Goal: Task Accomplishment & Management: Manage account settings

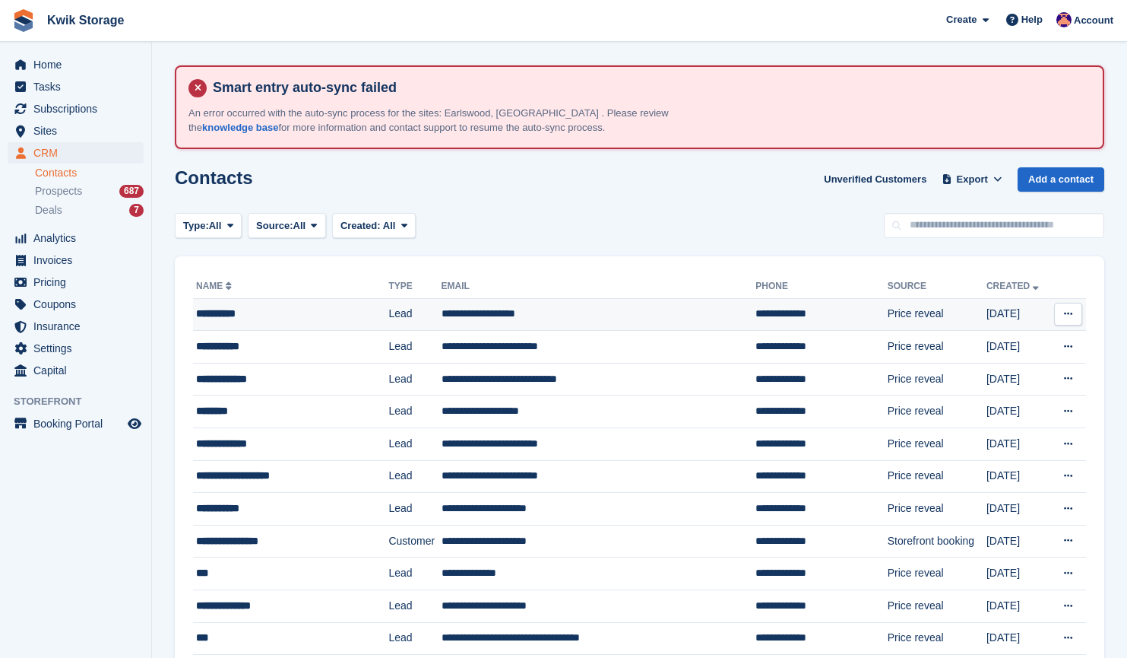
click at [253, 310] on div "**********" at bounding box center [280, 314] width 169 height 16
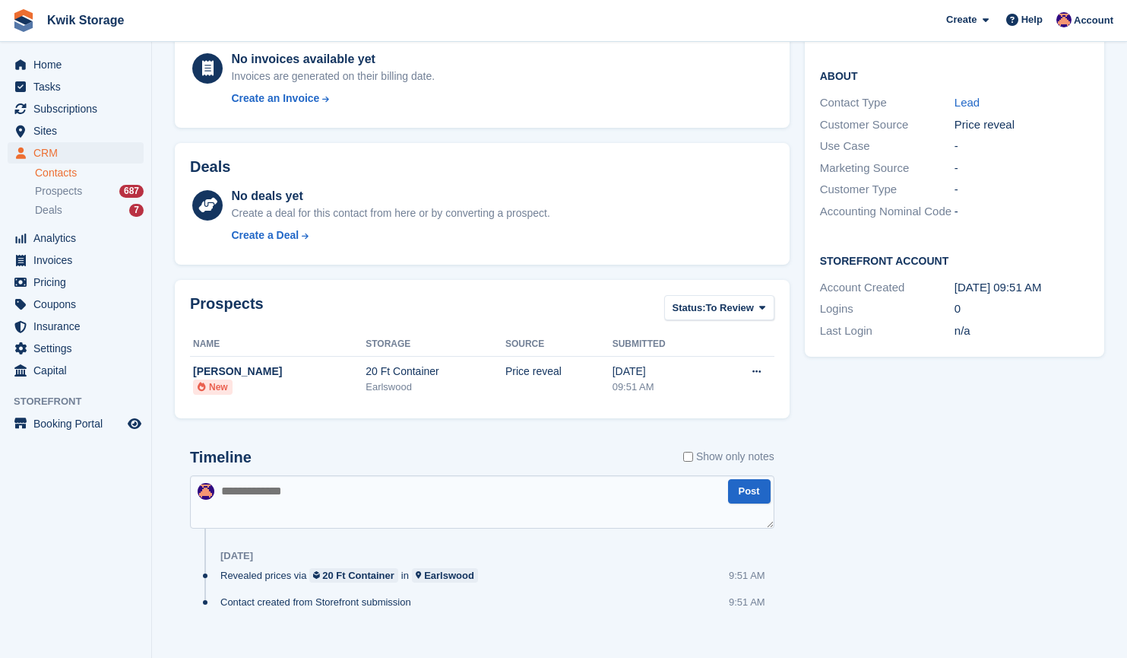
scroll to position [372, 0]
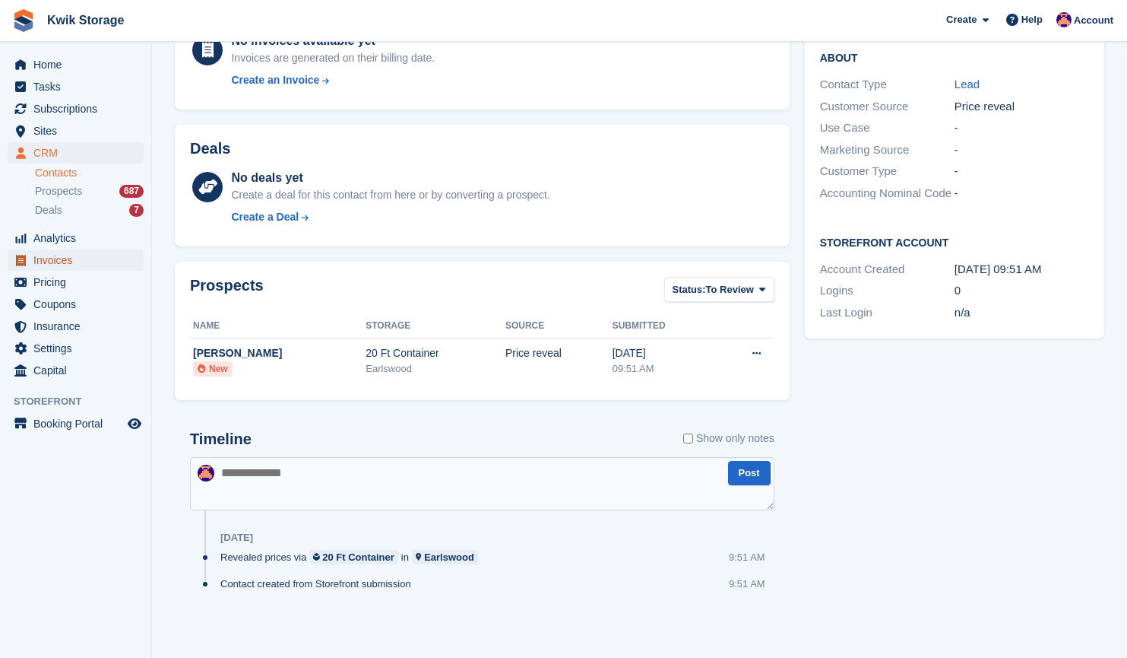
click at [87, 259] on span "Invoices" at bounding box center [78, 259] width 91 height 21
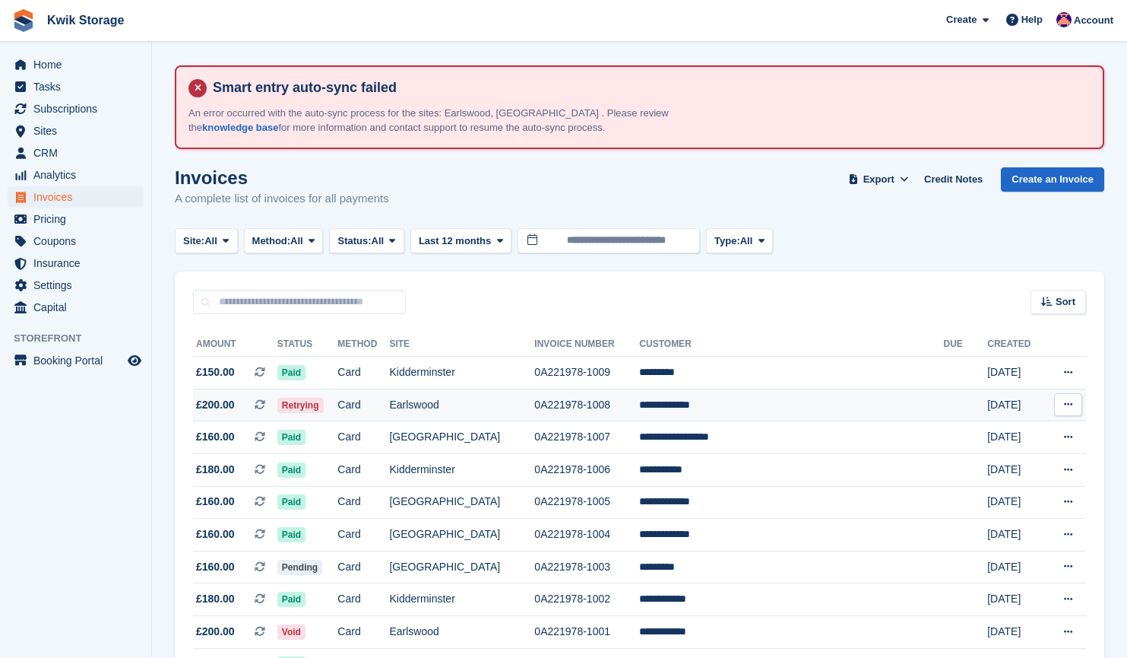
click at [514, 407] on td "Earlswood" at bounding box center [461, 404] width 145 height 33
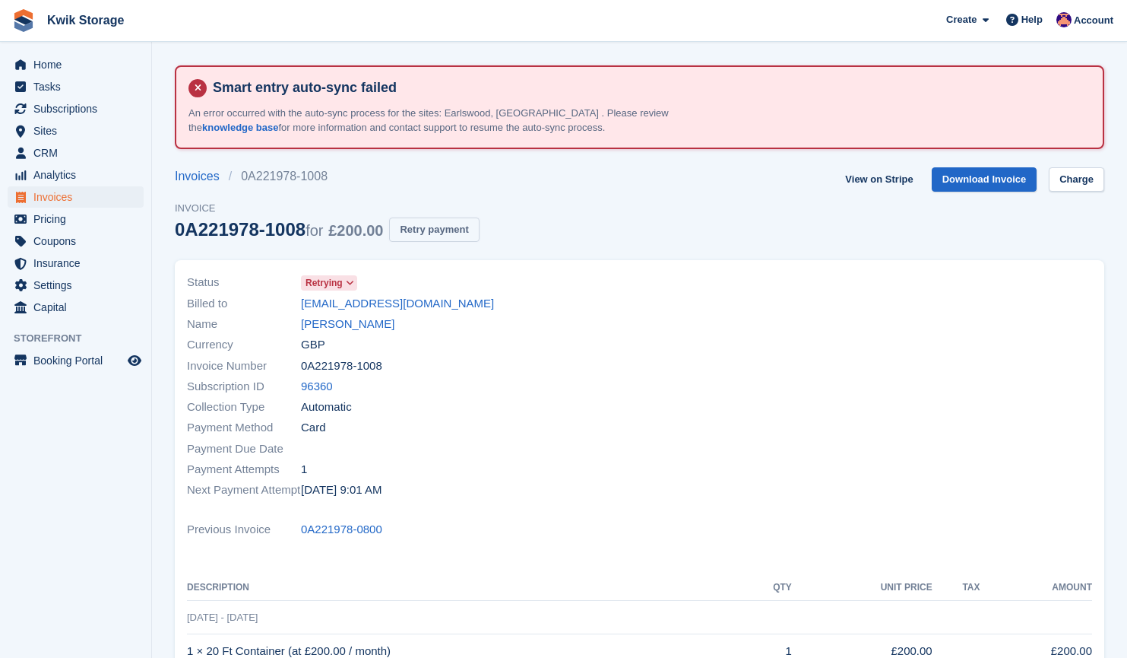
click at [458, 236] on button "Retry payment" at bounding box center [434, 229] width 90 height 25
click at [119, 199] on span "Invoices" at bounding box center [78, 196] width 91 height 21
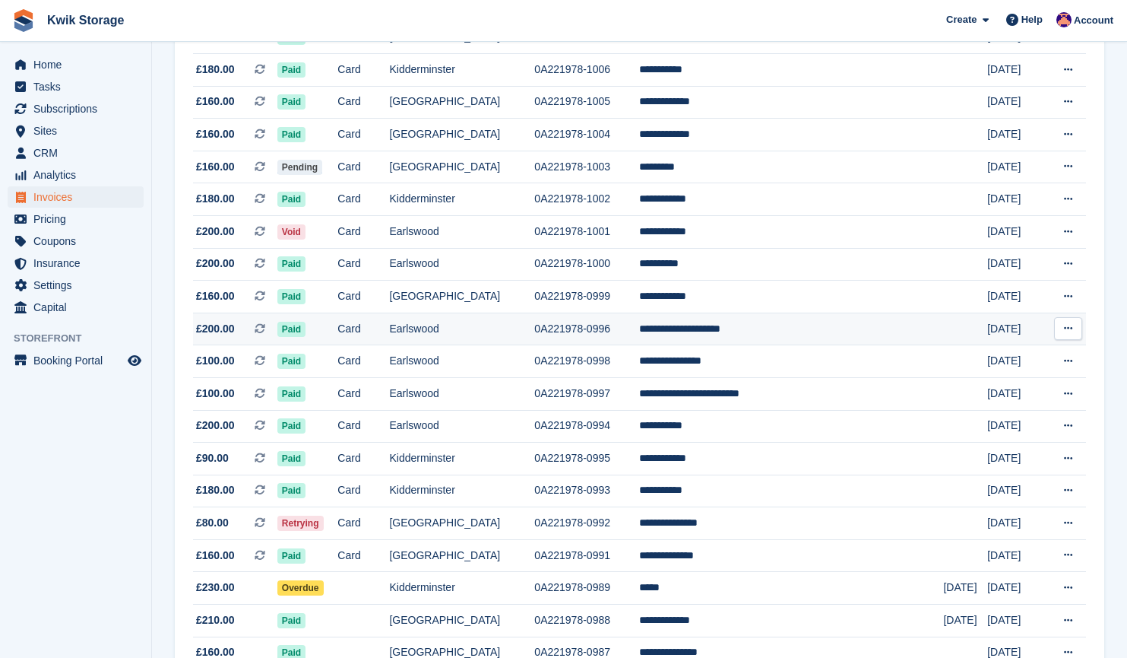
scroll to position [419, 0]
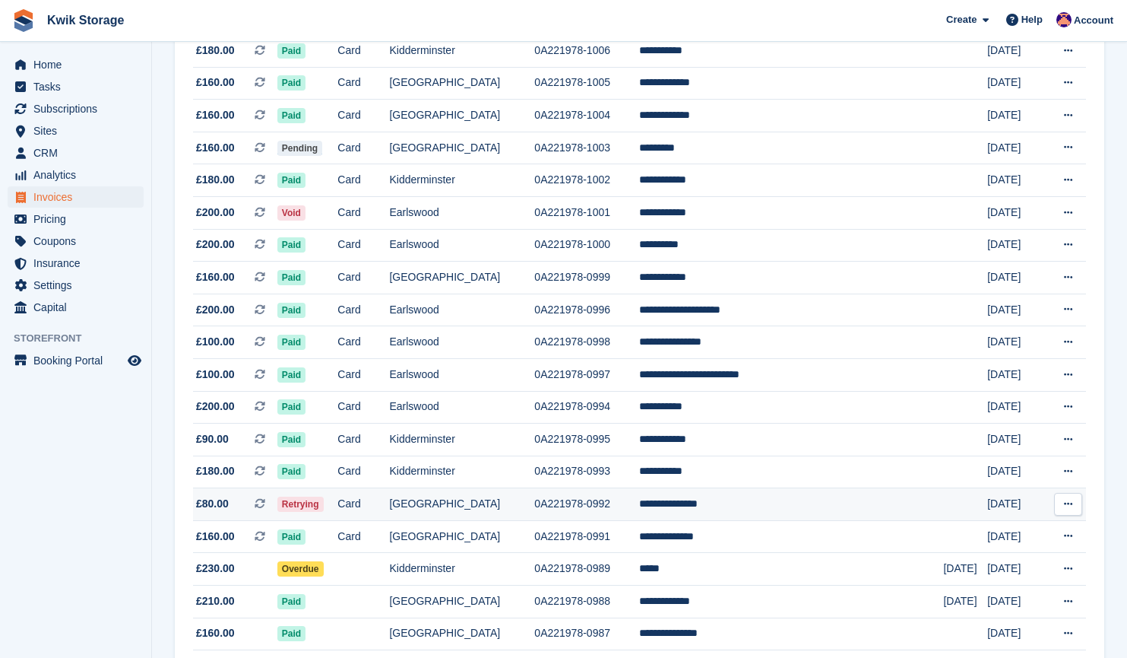
click at [515, 514] on td "[GEOGRAPHIC_DATA]" at bounding box center [461, 504] width 145 height 33
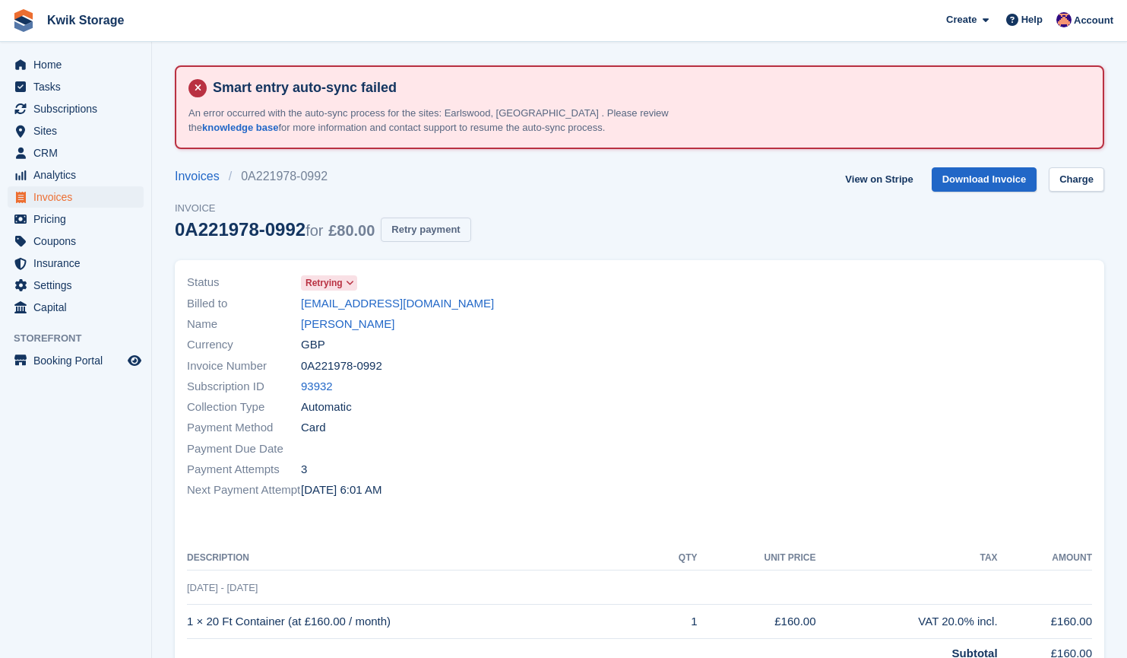
click at [457, 233] on button "Retry payment" at bounding box center [426, 229] width 90 height 25
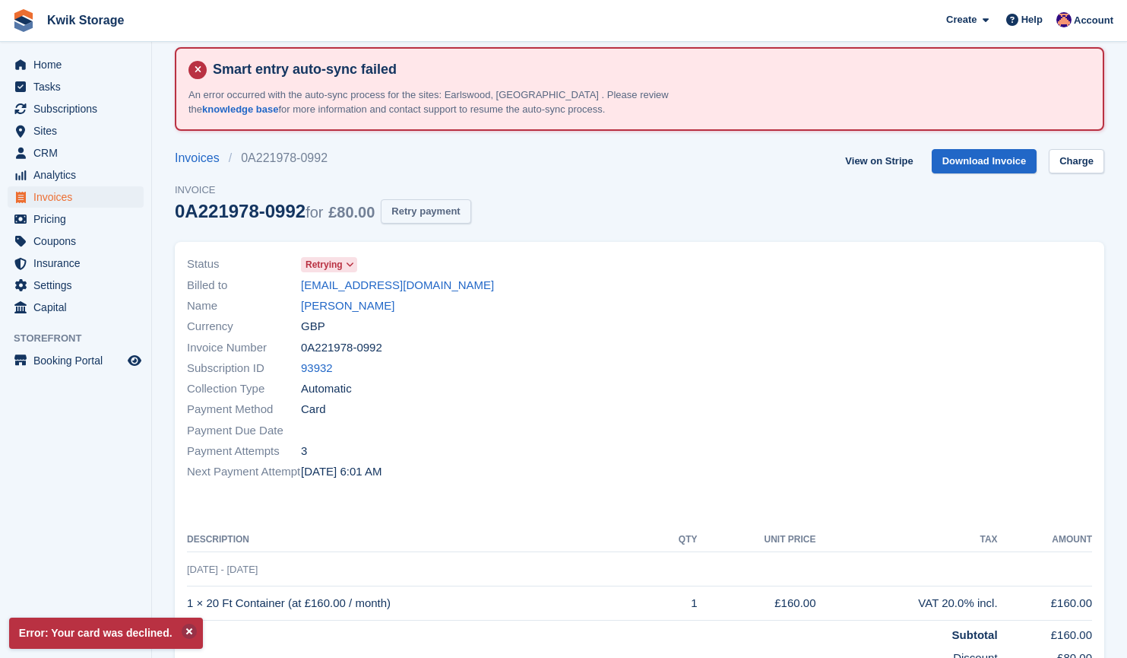
scroll to position [30, 0]
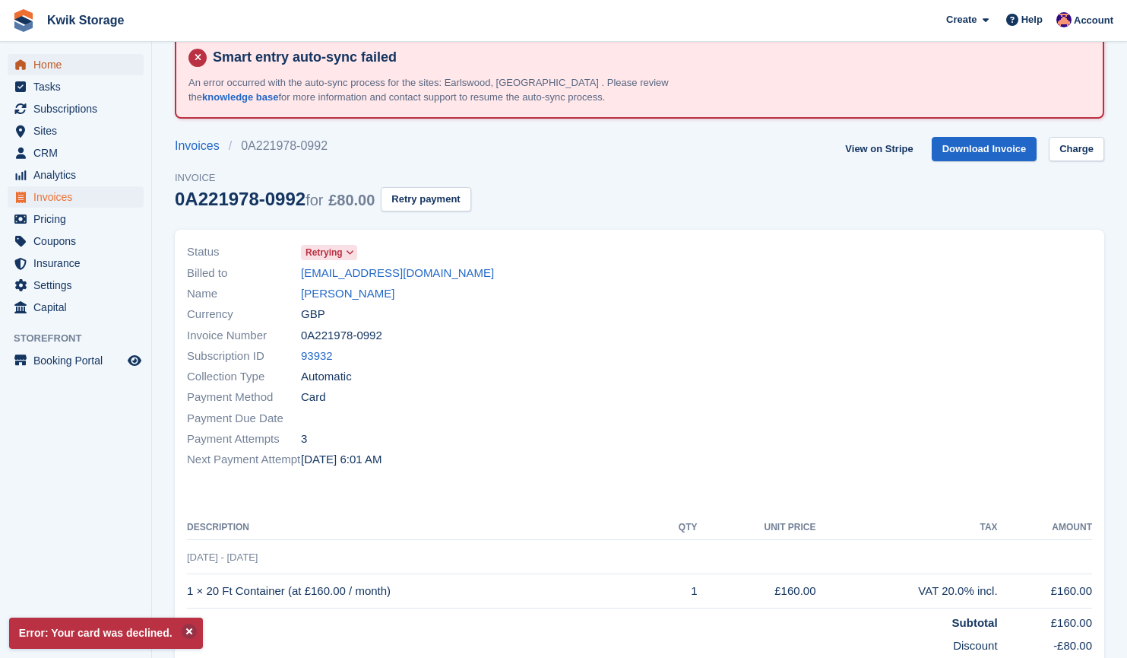
click at [115, 57] on span "Home" at bounding box center [78, 64] width 91 height 21
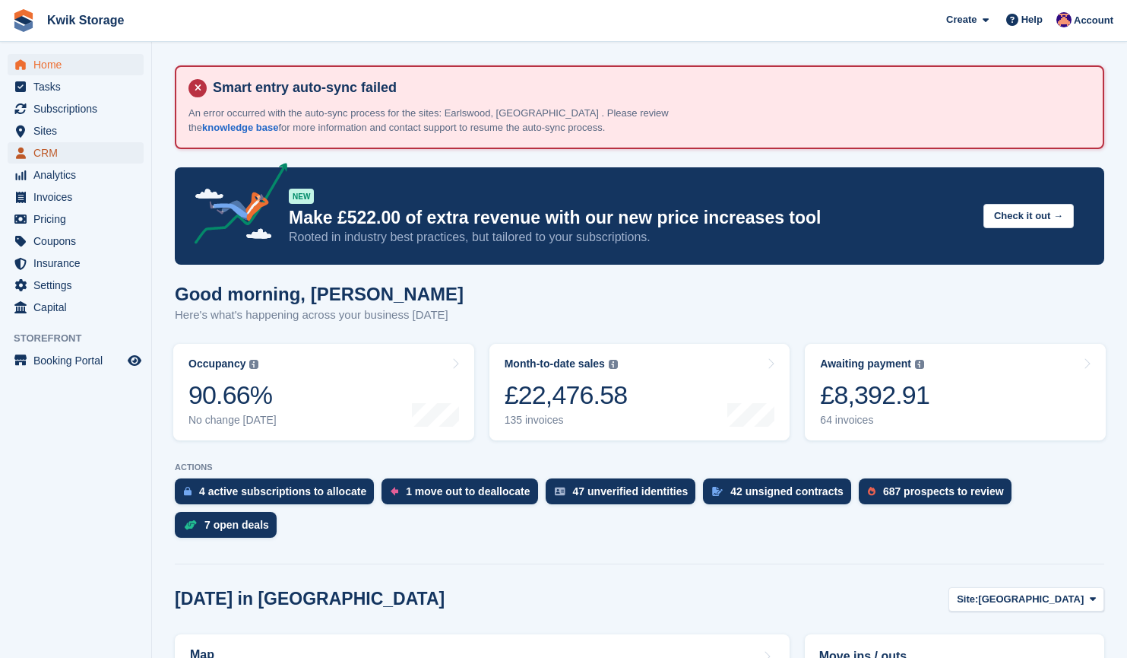
click at [70, 162] on span "CRM" at bounding box center [78, 152] width 91 height 21
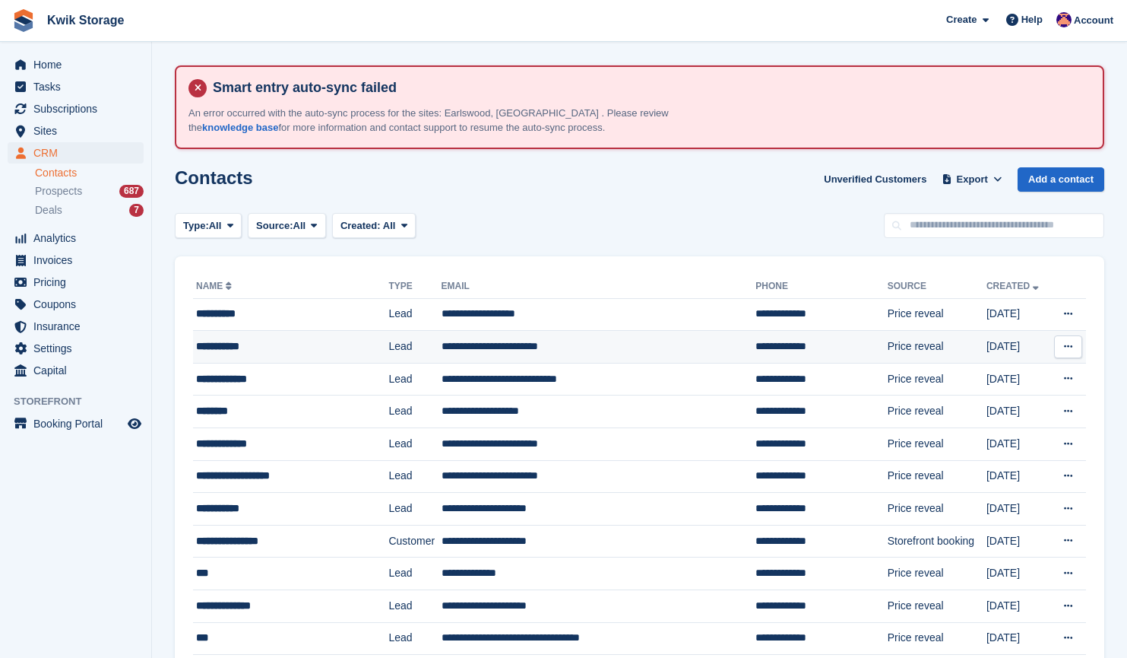
click at [355, 341] on div "**********" at bounding box center [280, 346] width 169 height 16
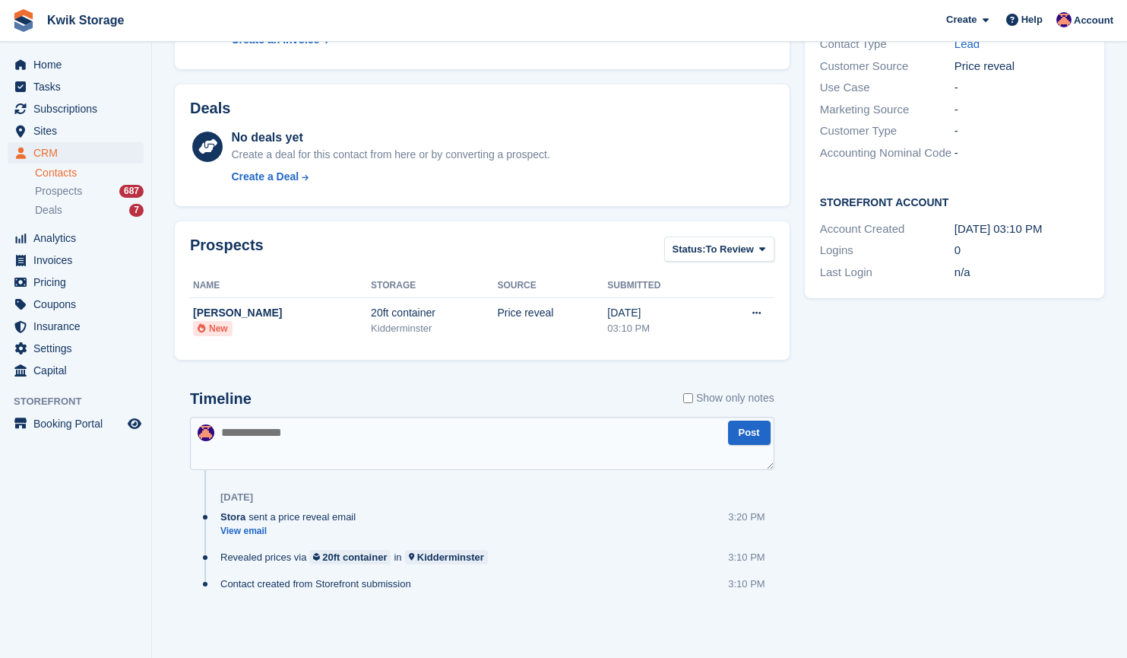
scroll to position [402, 0]
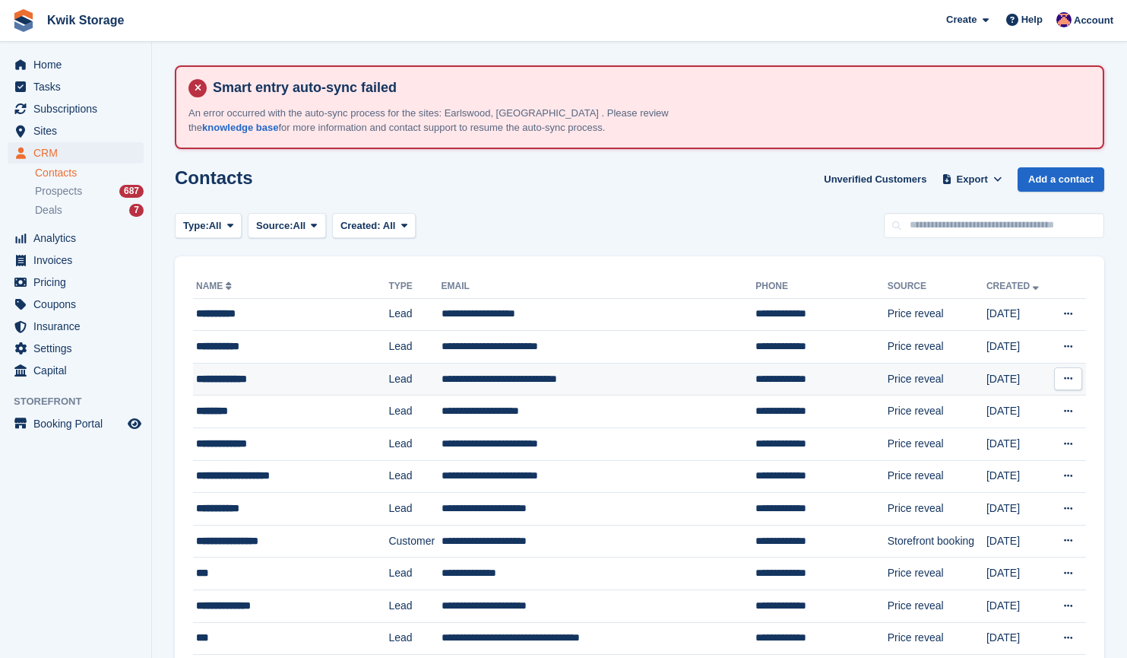
click at [285, 371] on div "**********" at bounding box center [280, 379] width 169 height 16
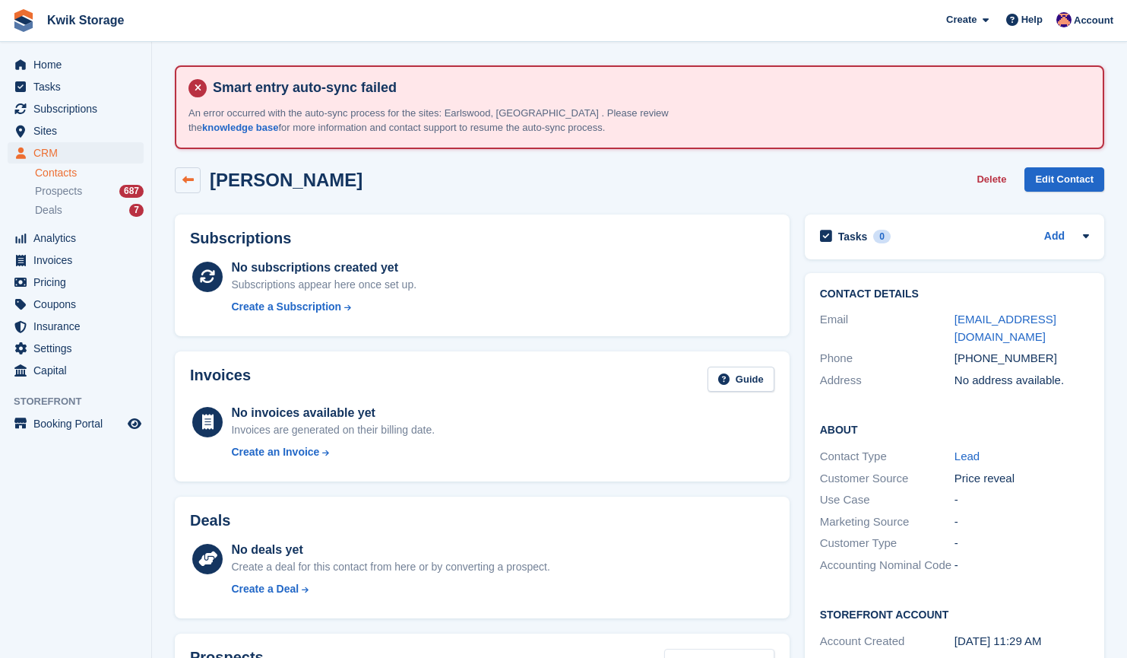
click at [199, 185] on link at bounding box center [188, 180] width 26 height 26
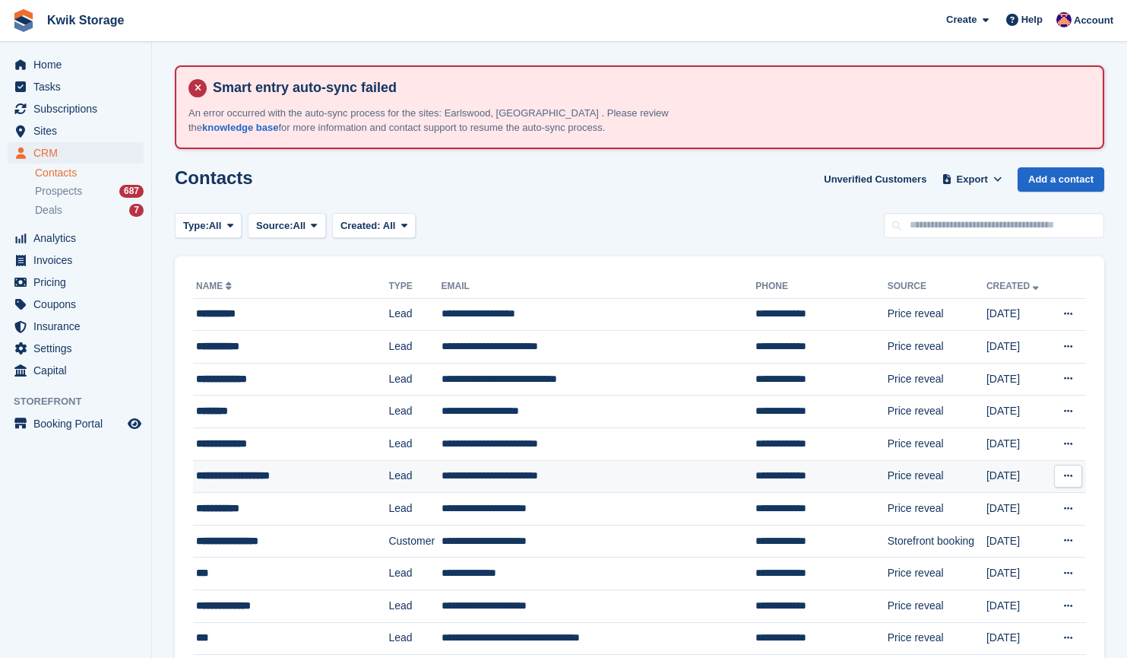
click at [310, 471] on div "**********" at bounding box center [280, 476] width 169 height 16
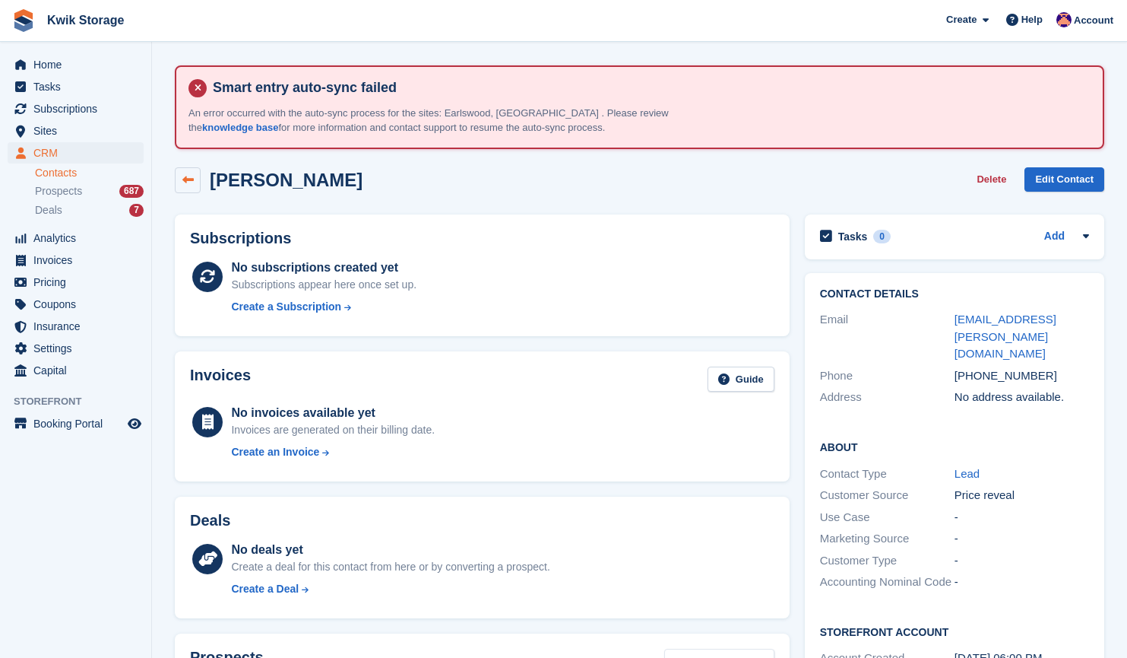
click at [184, 170] on link at bounding box center [188, 180] width 26 height 26
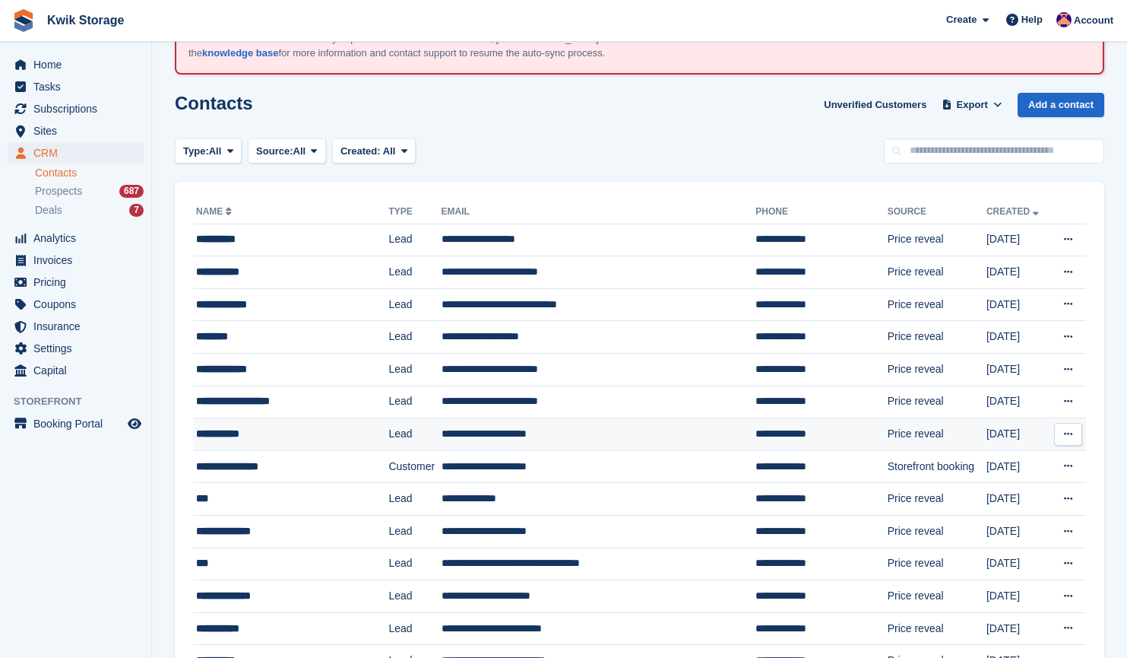
scroll to position [78, 0]
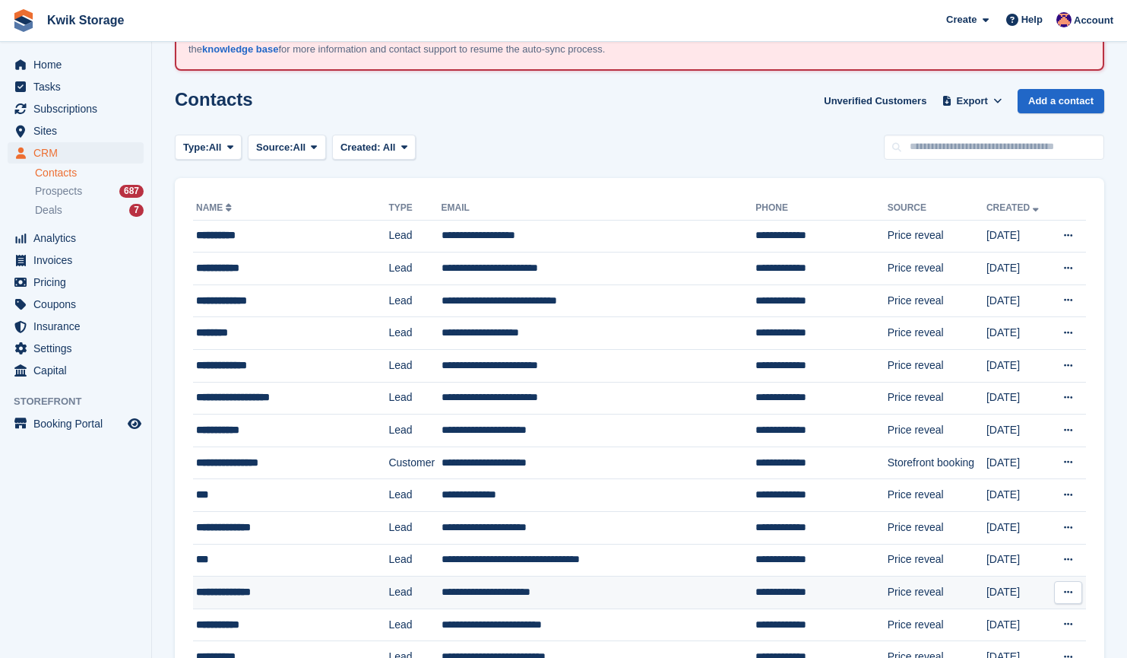
click at [277, 588] on div "**********" at bounding box center [280, 592] width 169 height 16
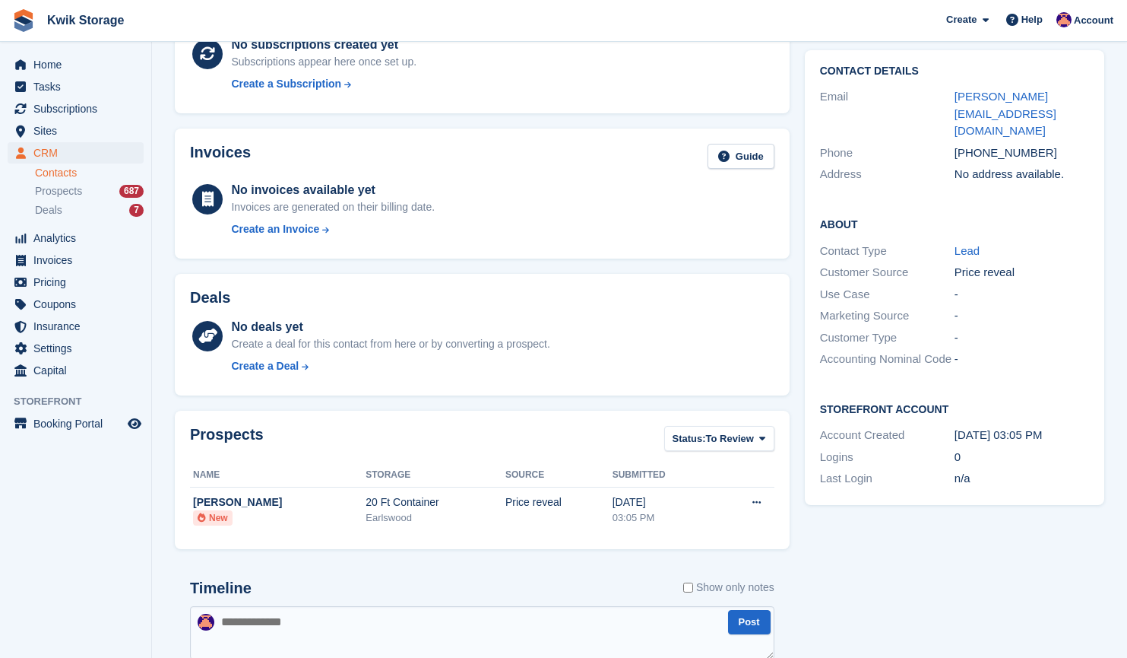
scroll to position [234, 0]
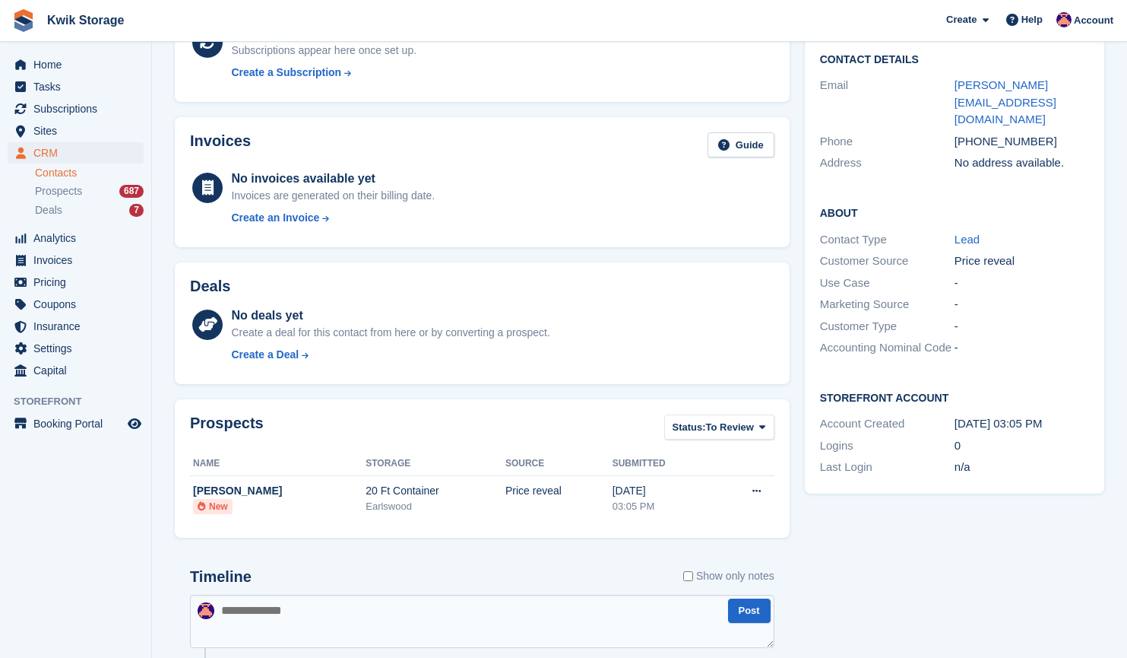
drag, startPoint x: 0, startPoint y: 0, endPoint x: 189, endPoint y: 384, distance: 427.7
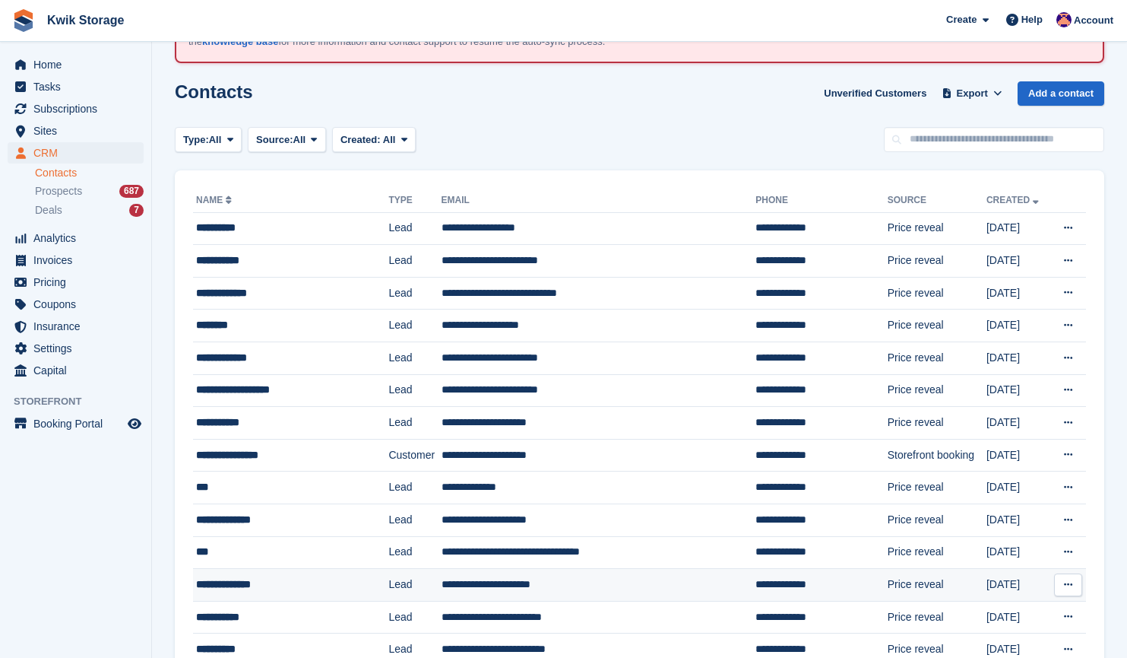
scroll to position [93, 0]
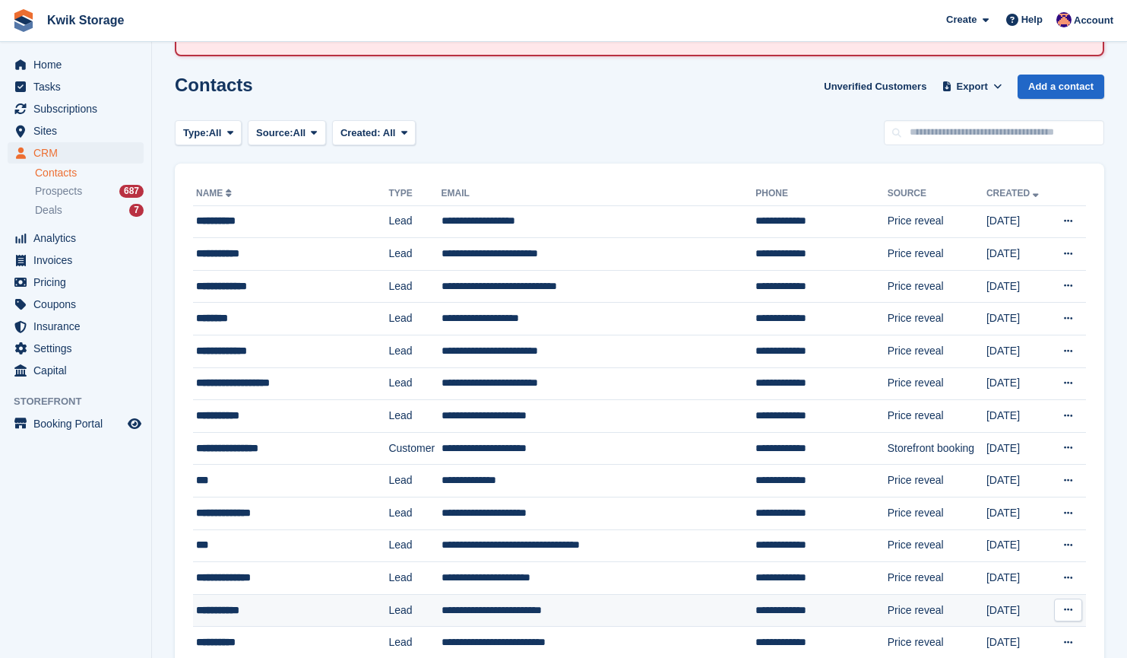
click at [297, 608] on div "**********" at bounding box center [280, 610] width 169 height 16
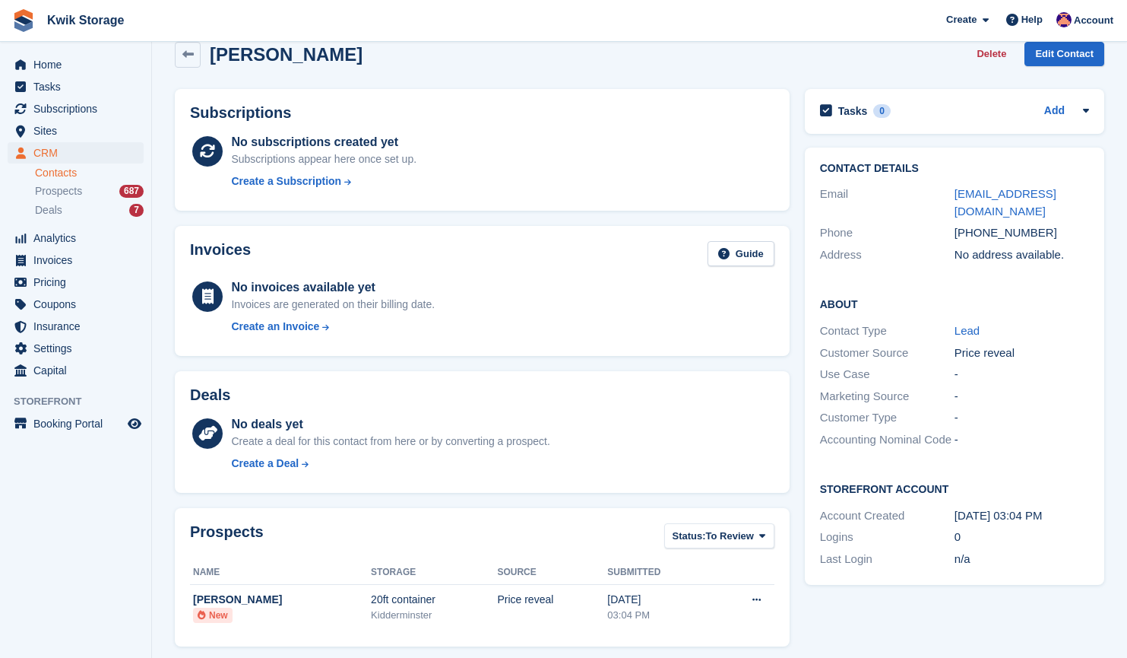
scroll to position [126, 0]
click at [200, 56] on link at bounding box center [188, 54] width 26 height 26
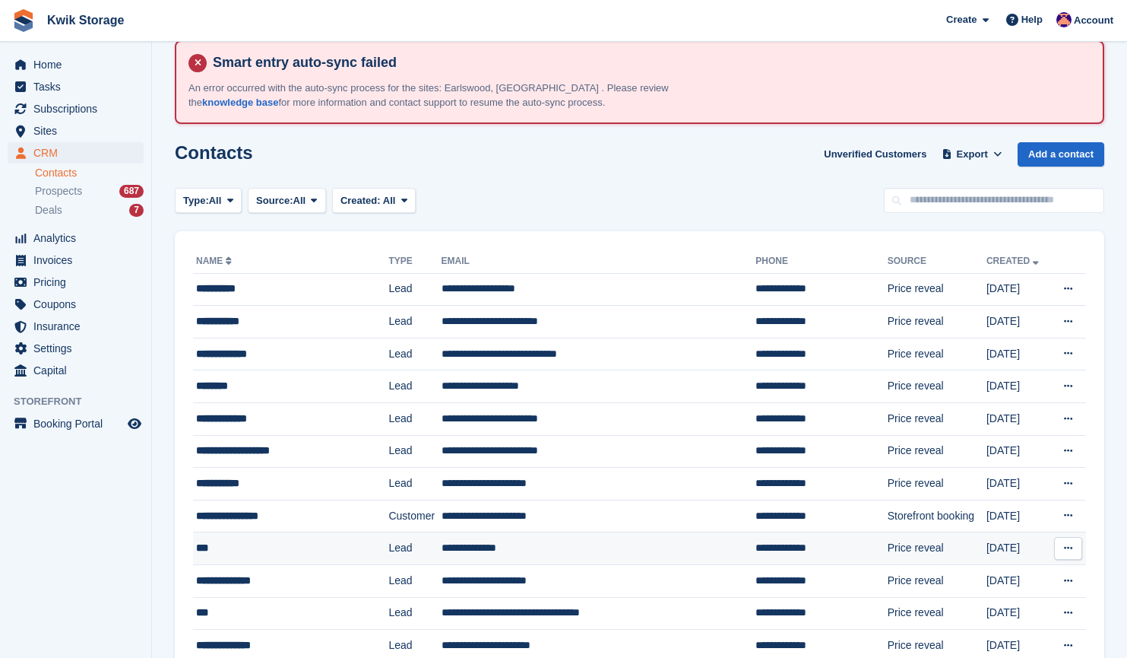
scroll to position [38, 0]
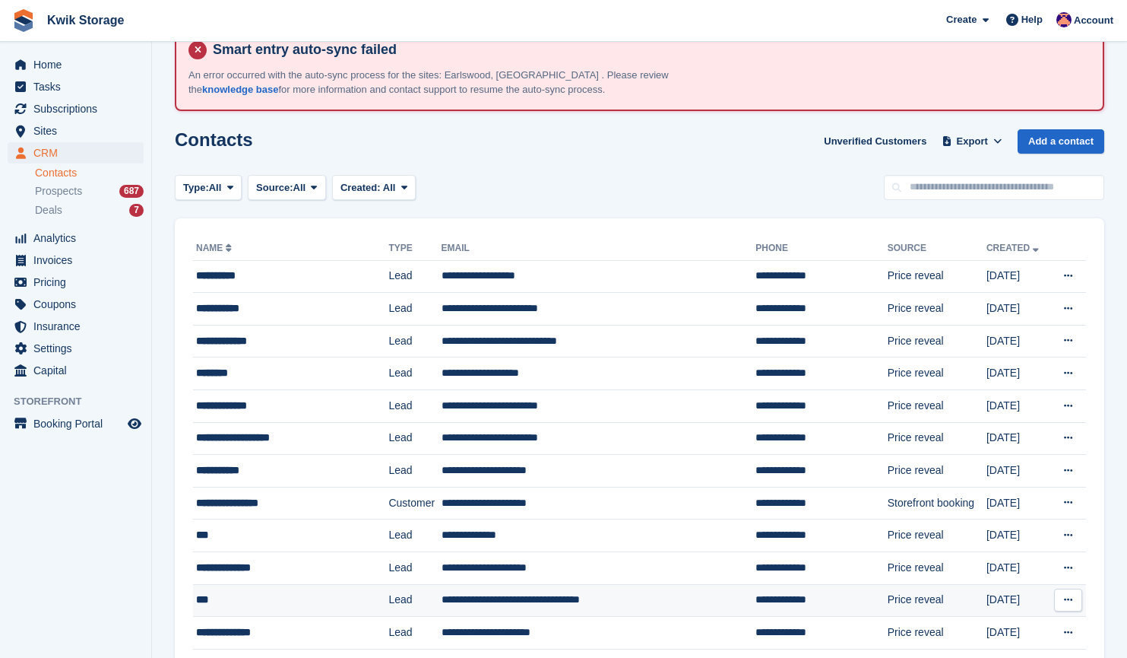
click at [306, 598] on div "***" at bounding box center [280, 599] width 169 height 16
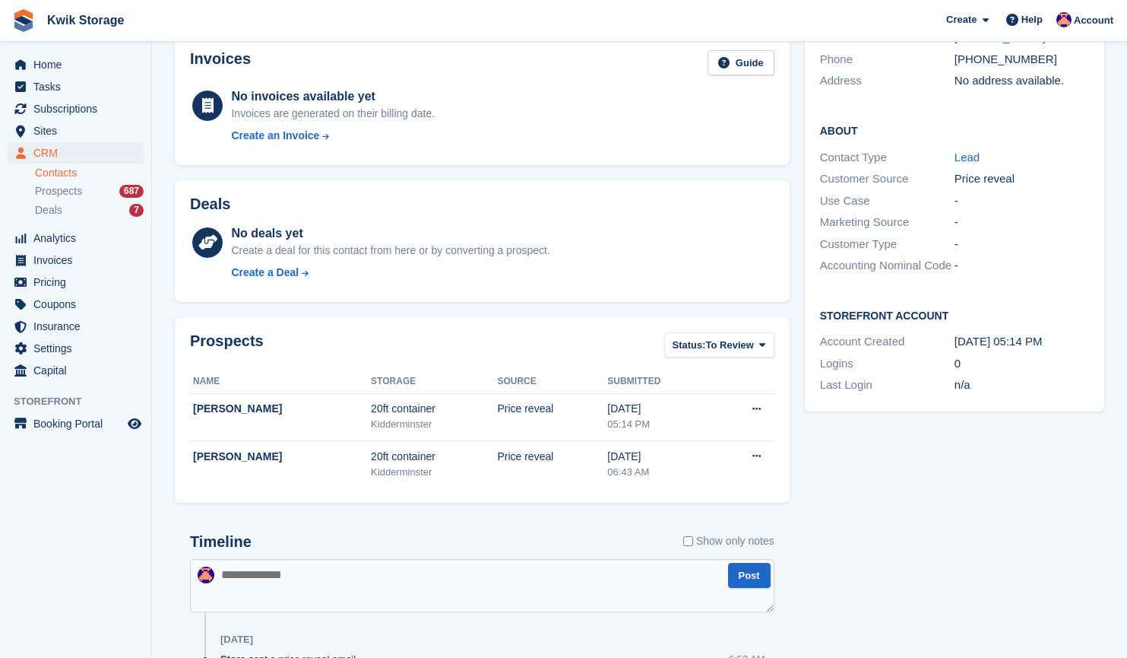
scroll to position [317, 0]
click at [103, 251] on span "Invoices" at bounding box center [78, 259] width 91 height 21
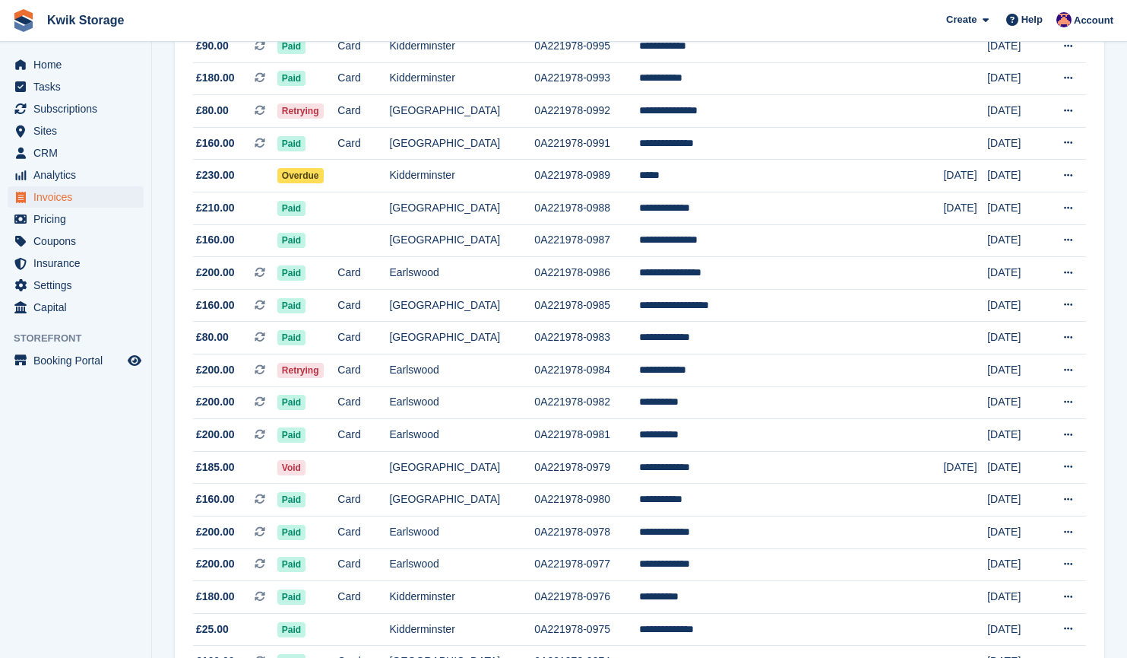
scroll to position [816, 0]
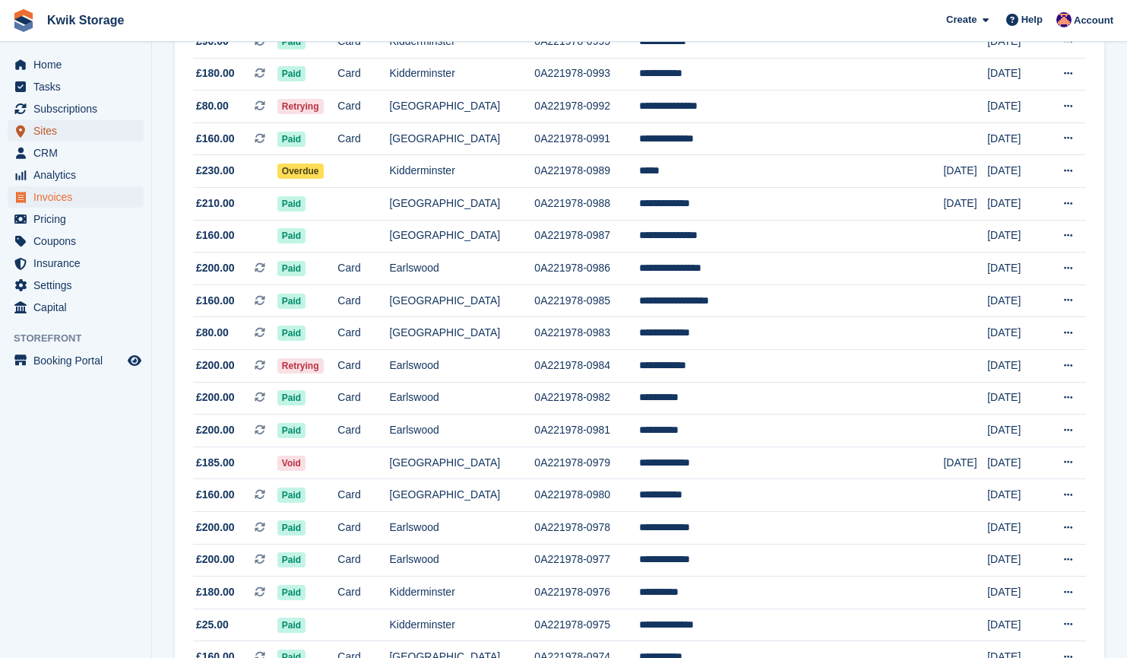
click at [82, 138] on span "Sites" at bounding box center [78, 130] width 91 height 21
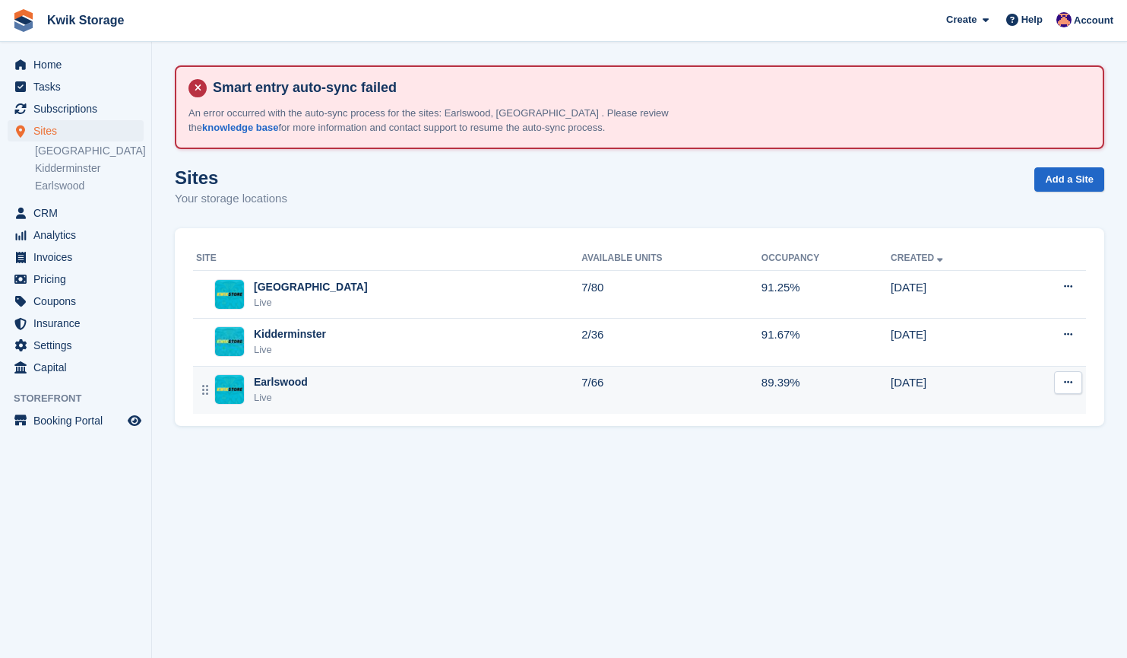
click at [310, 406] on td "Earlswood Live" at bounding box center [387, 389] width 388 height 47
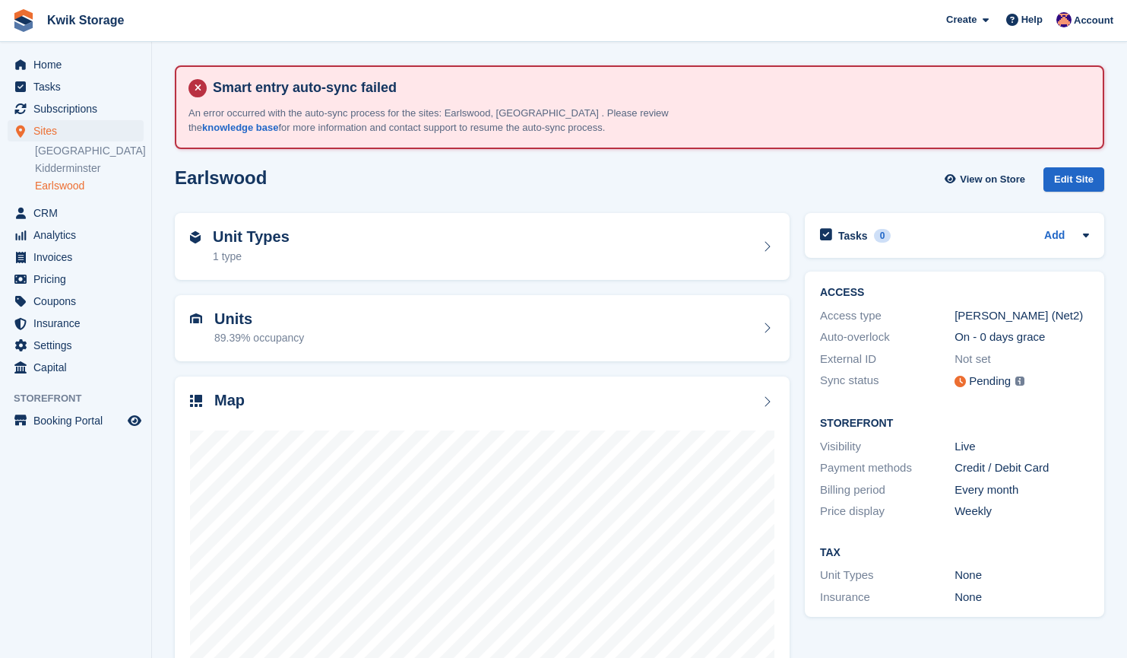
click at [310, 406] on div "Map" at bounding box center [482, 402] width 585 height 21
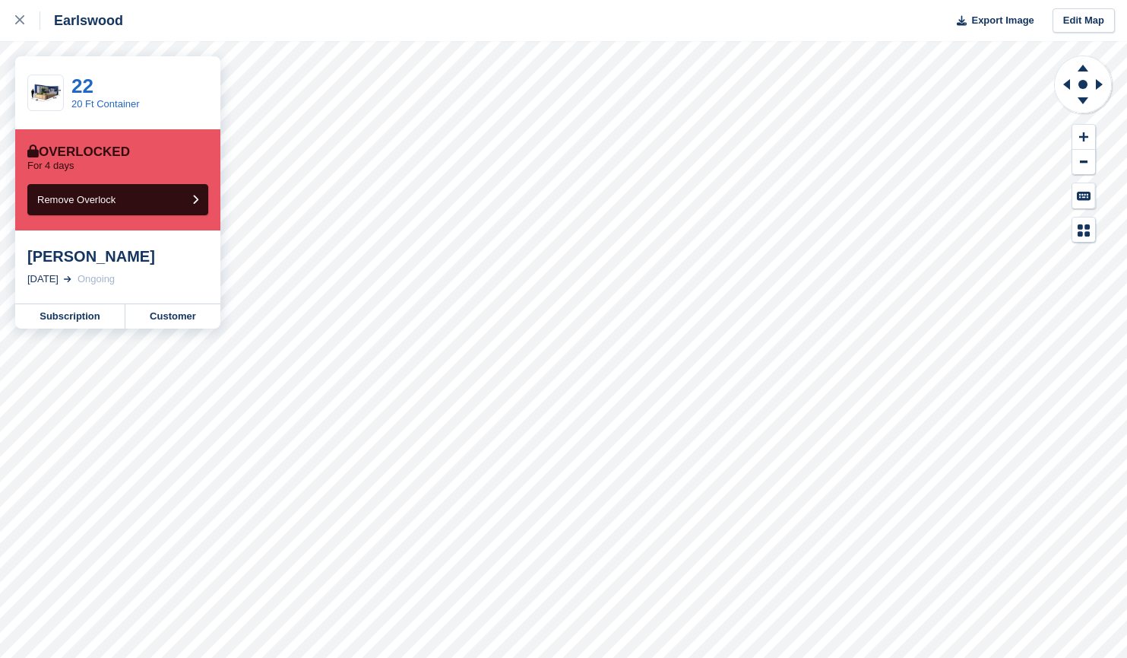
click at [180, 236] on div "Earlswood Export Image Edit Map 22 20 Ft Container Overlocked For 4 days Remove…" at bounding box center [563, 329] width 1127 height 658
click at [5, 24] on link at bounding box center [20, 20] width 40 height 41
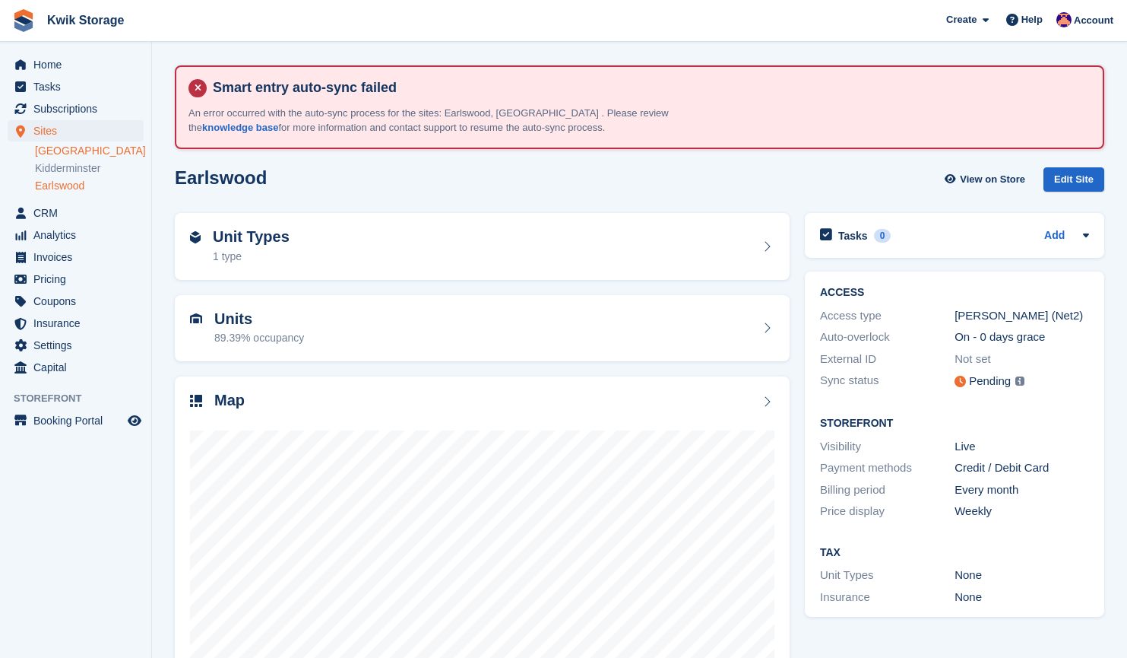
click at [87, 152] on link "[GEOGRAPHIC_DATA]" at bounding box center [89, 151] width 109 height 14
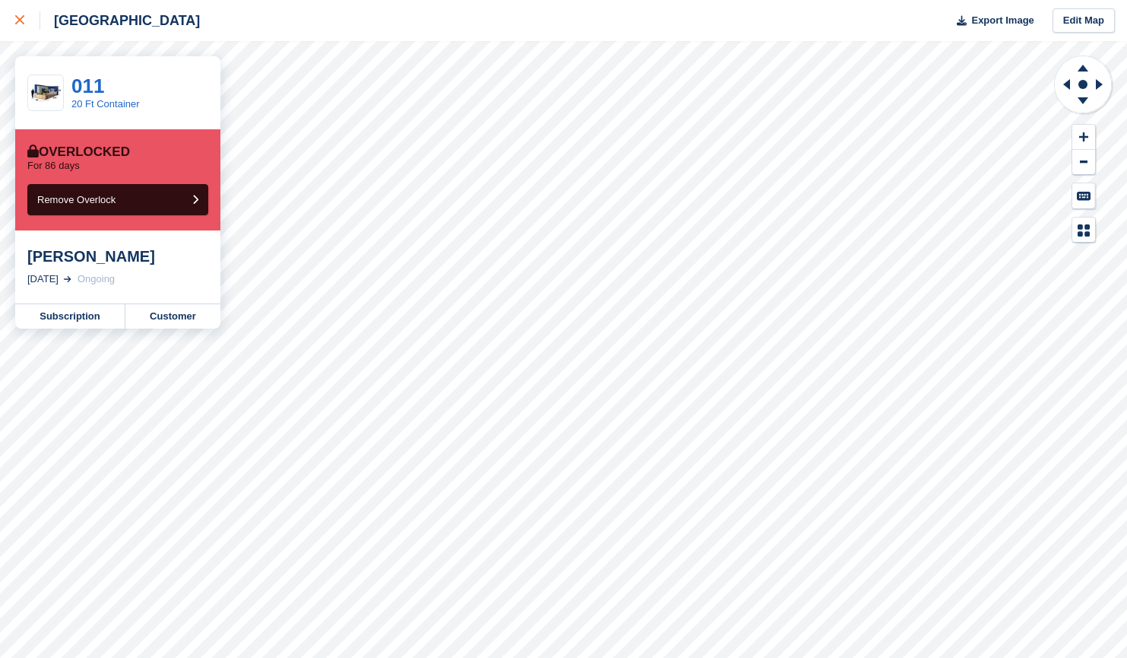
click at [27, 27] on div at bounding box center [27, 20] width 25 height 18
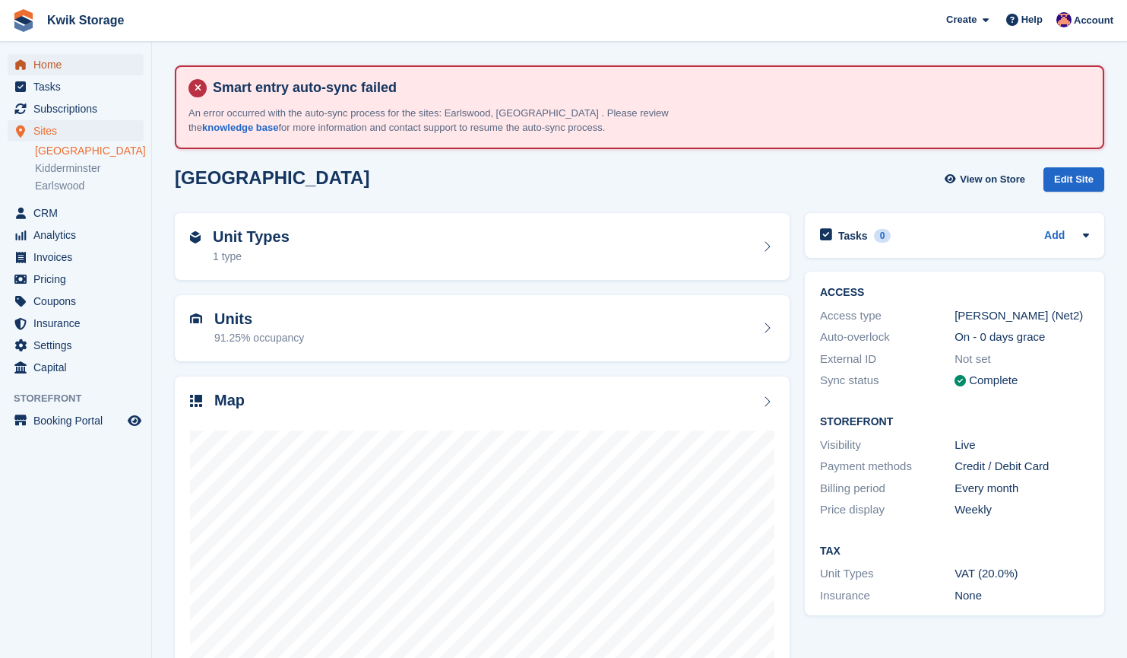
click at [54, 56] on span "Home" at bounding box center [78, 64] width 91 height 21
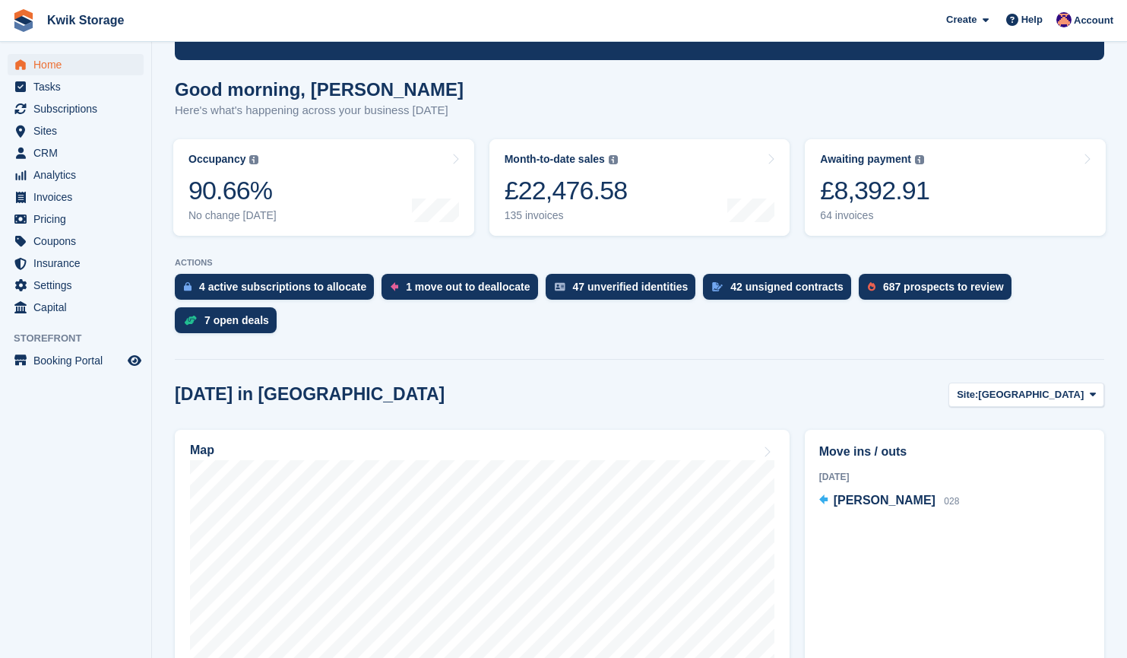
scroll to position [220, 0]
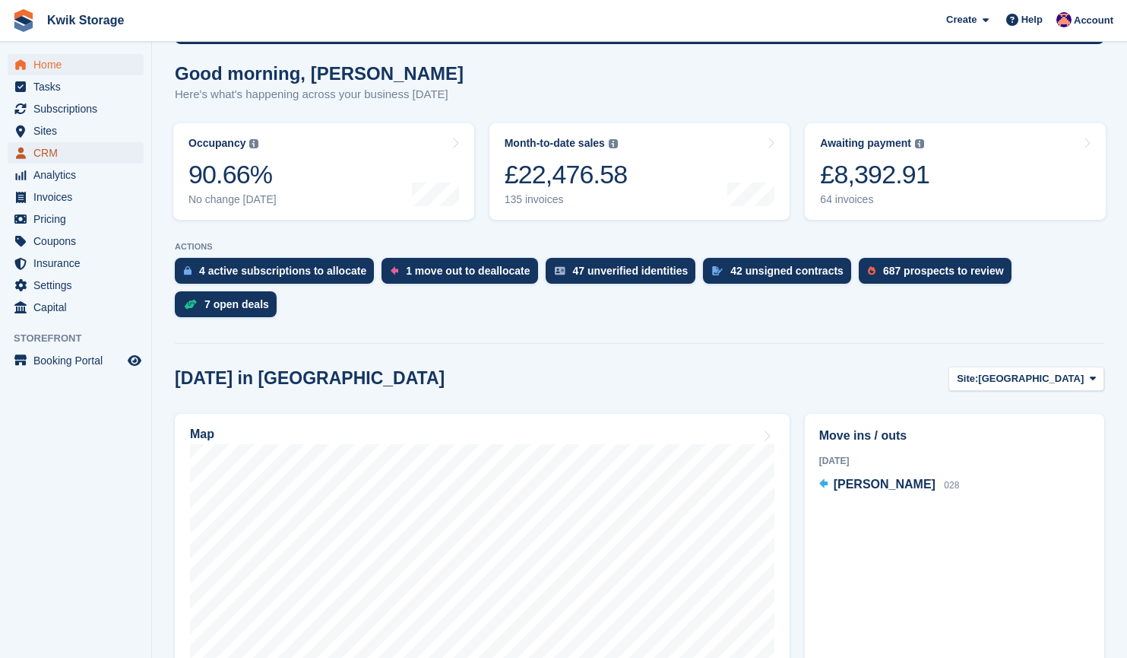
click at [68, 157] on span "CRM" at bounding box center [78, 152] width 91 height 21
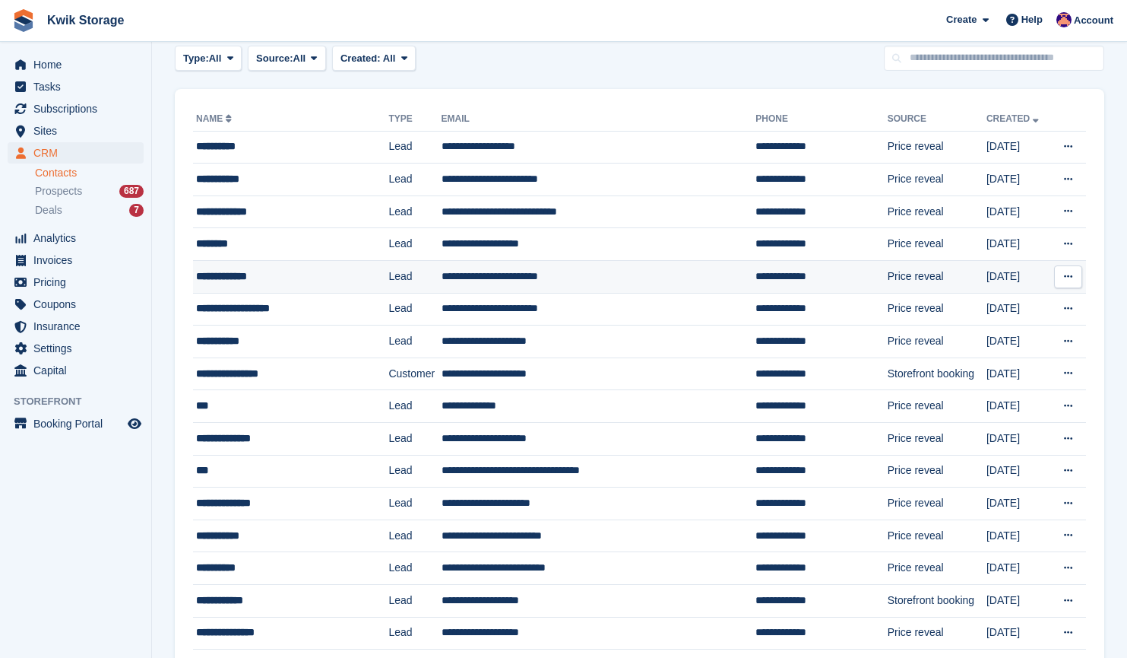
scroll to position [170, 0]
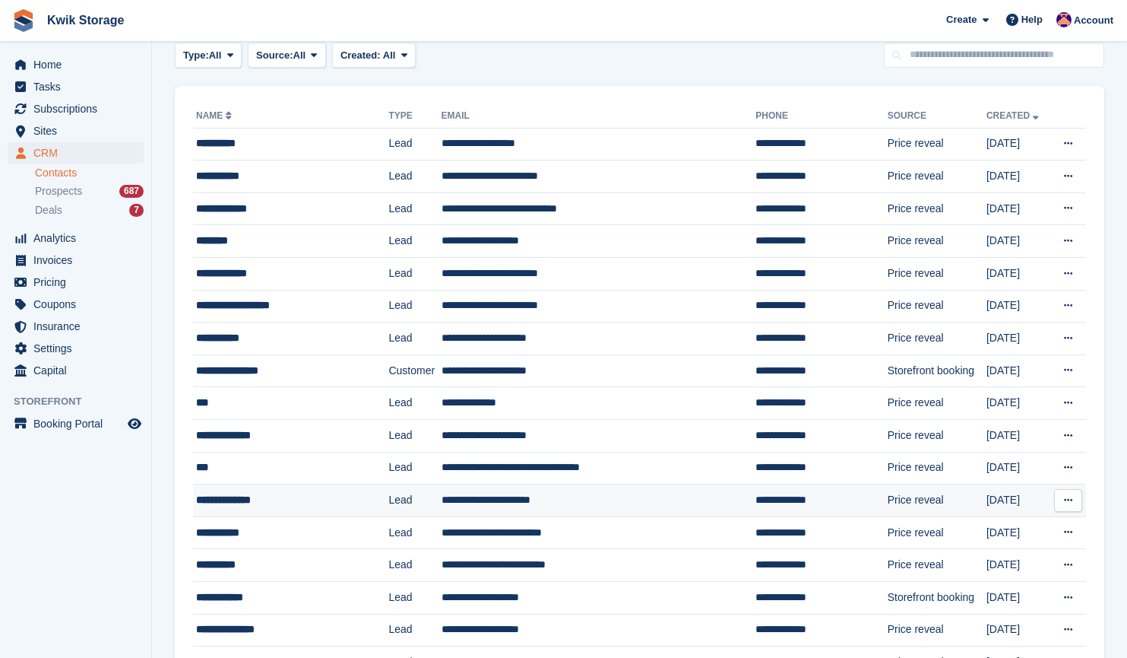
click at [295, 512] on td "**********" at bounding box center [290, 500] width 195 height 33
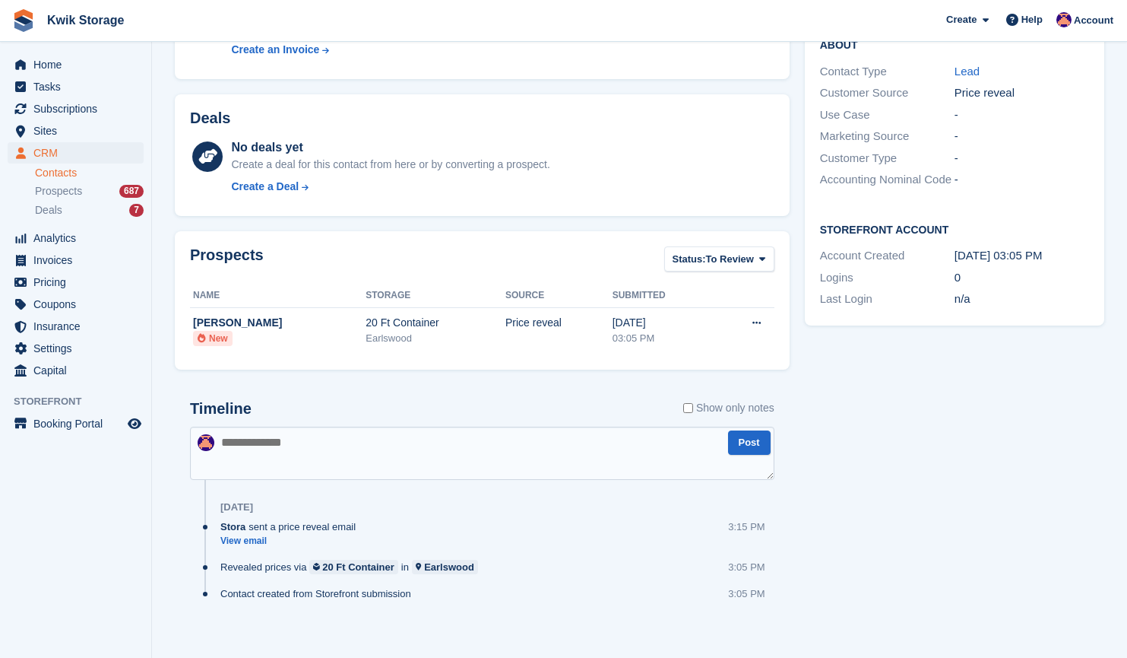
scroll to position [412, 0]
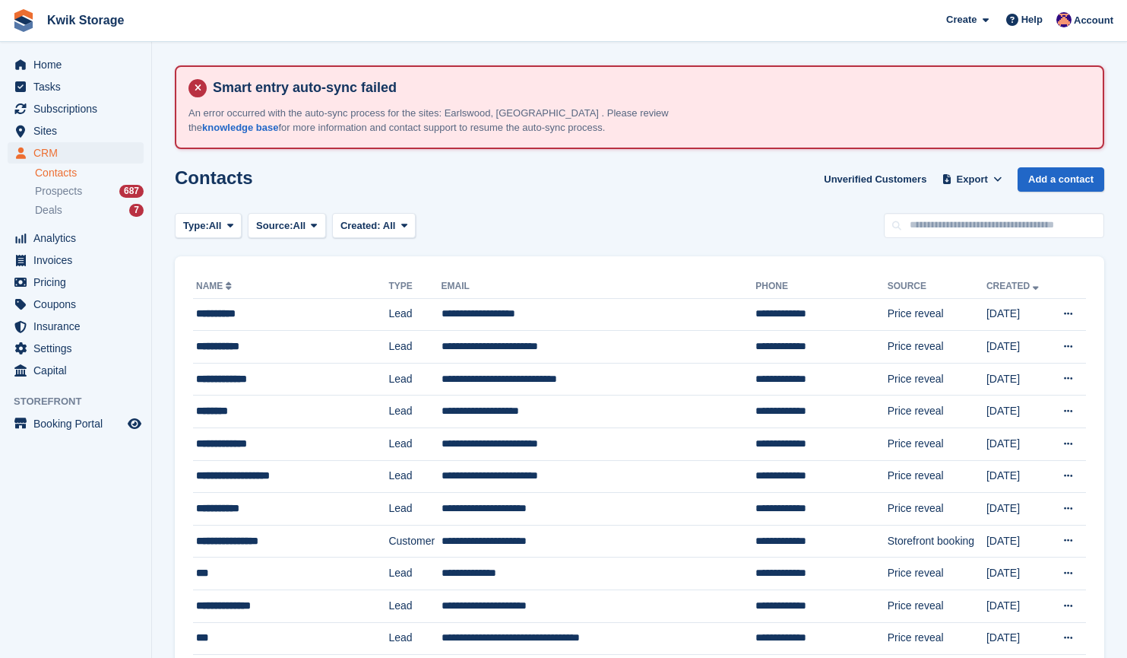
scroll to position [170, 0]
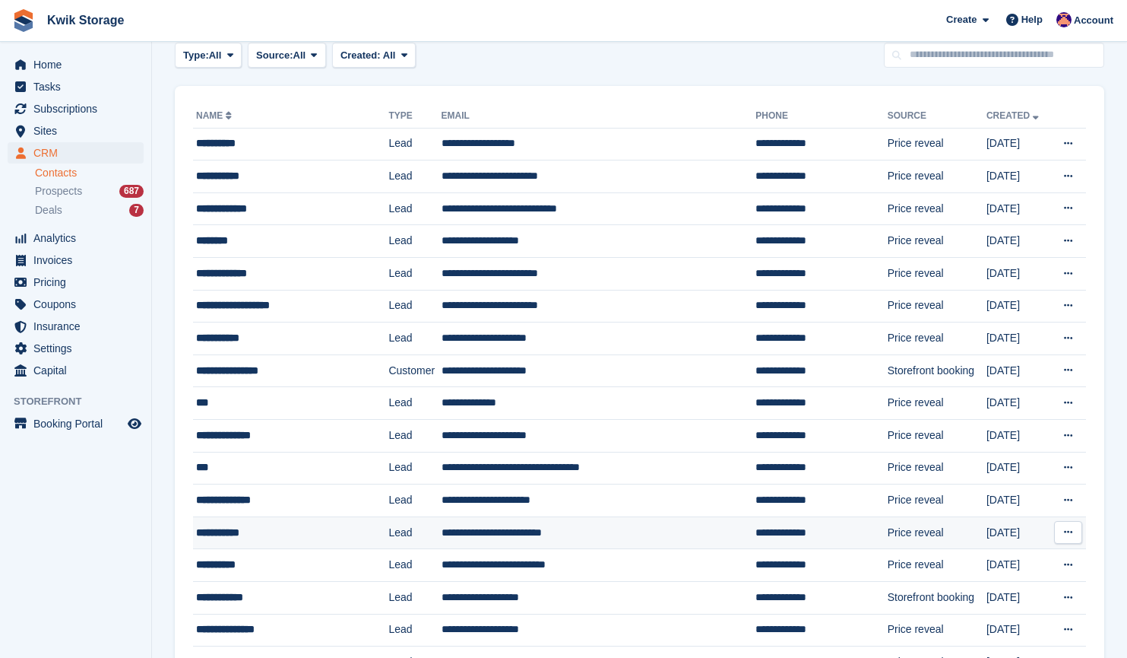
click at [325, 531] on div "**********" at bounding box center [280, 533] width 169 height 16
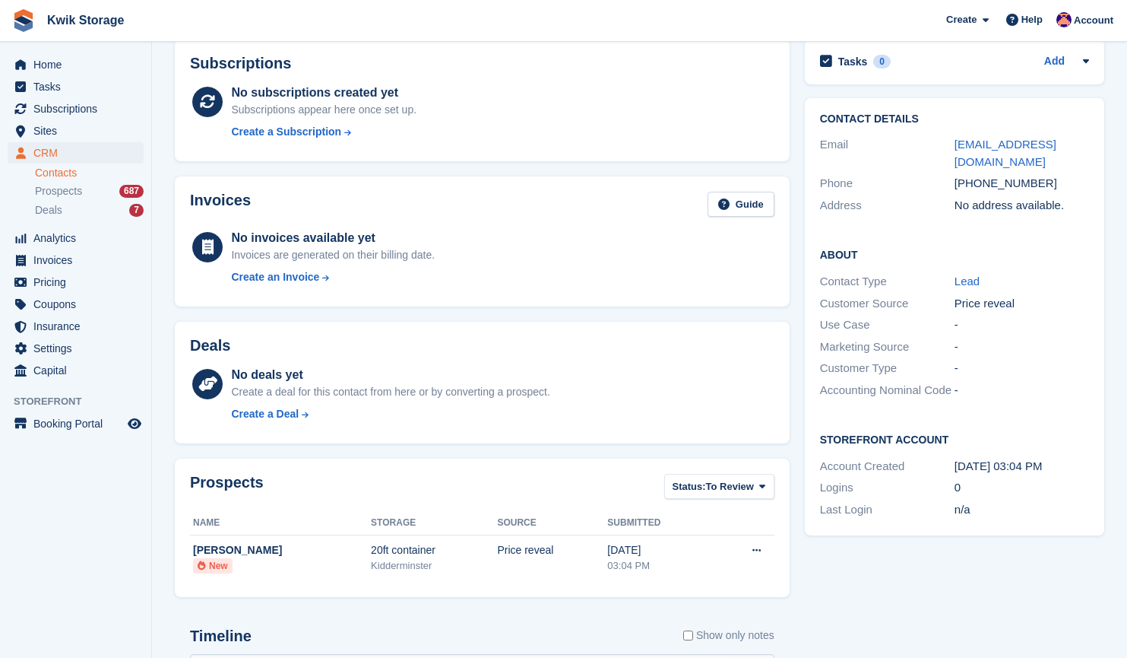
scroll to position [176, 0]
